Goal: Find specific page/section: Find specific page/section

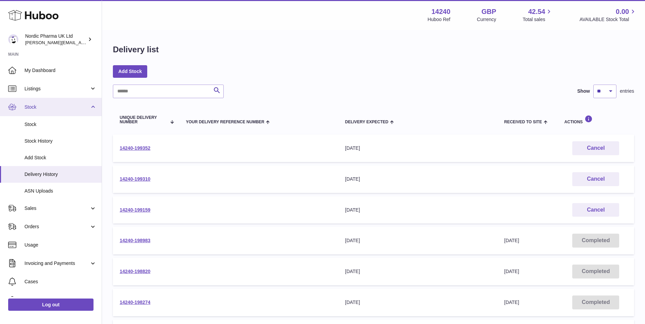
click at [47, 105] on span "Stock" at bounding box center [56, 107] width 65 height 6
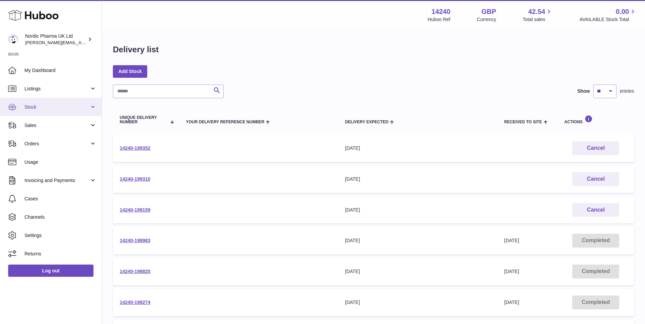
click at [47, 105] on span "Stock" at bounding box center [56, 107] width 65 height 6
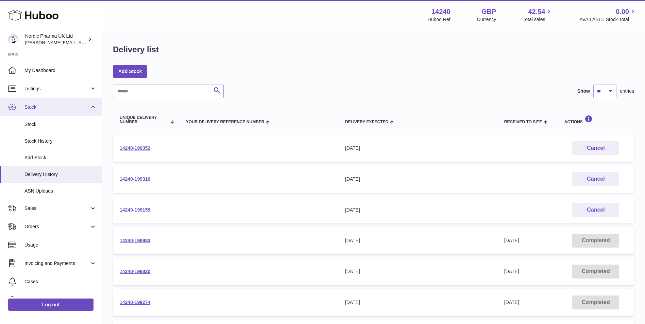
click at [40, 106] on span "Stock" at bounding box center [56, 107] width 65 height 6
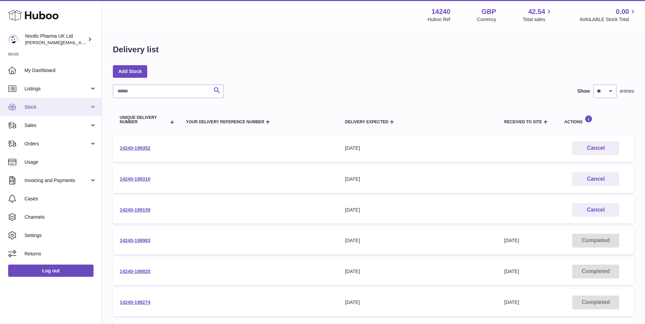
click at [27, 107] on span "Stock" at bounding box center [56, 107] width 65 height 6
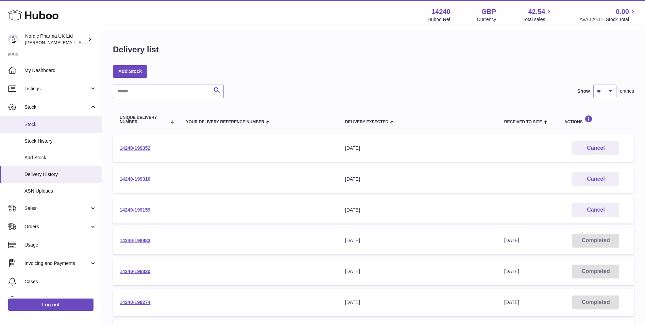
click at [29, 123] on span "Stock" at bounding box center [60, 124] width 72 height 6
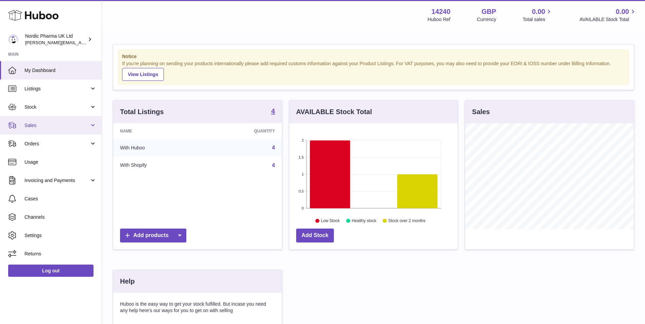
scroll to position [106, 168]
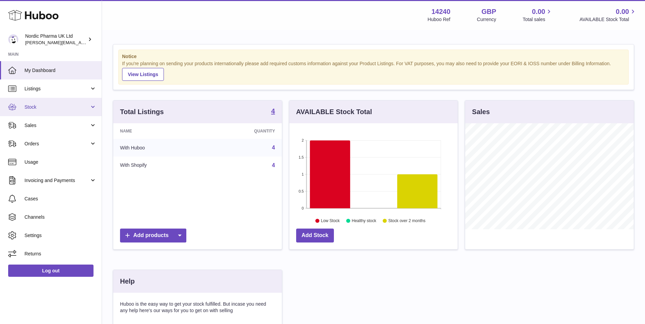
click at [53, 107] on span "Stock" at bounding box center [56, 107] width 65 height 6
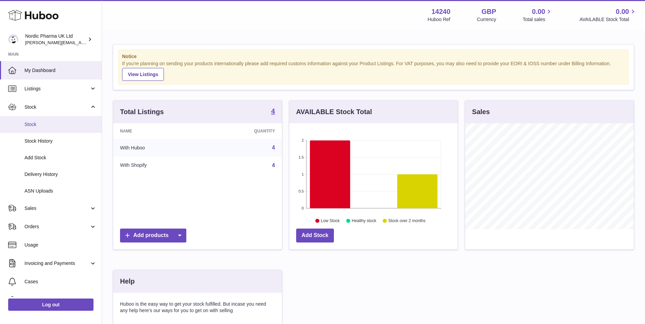
click at [33, 123] on span "Stock" at bounding box center [60, 124] width 72 height 6
